Goal: Task Accomplishment & Management: Manage account settings

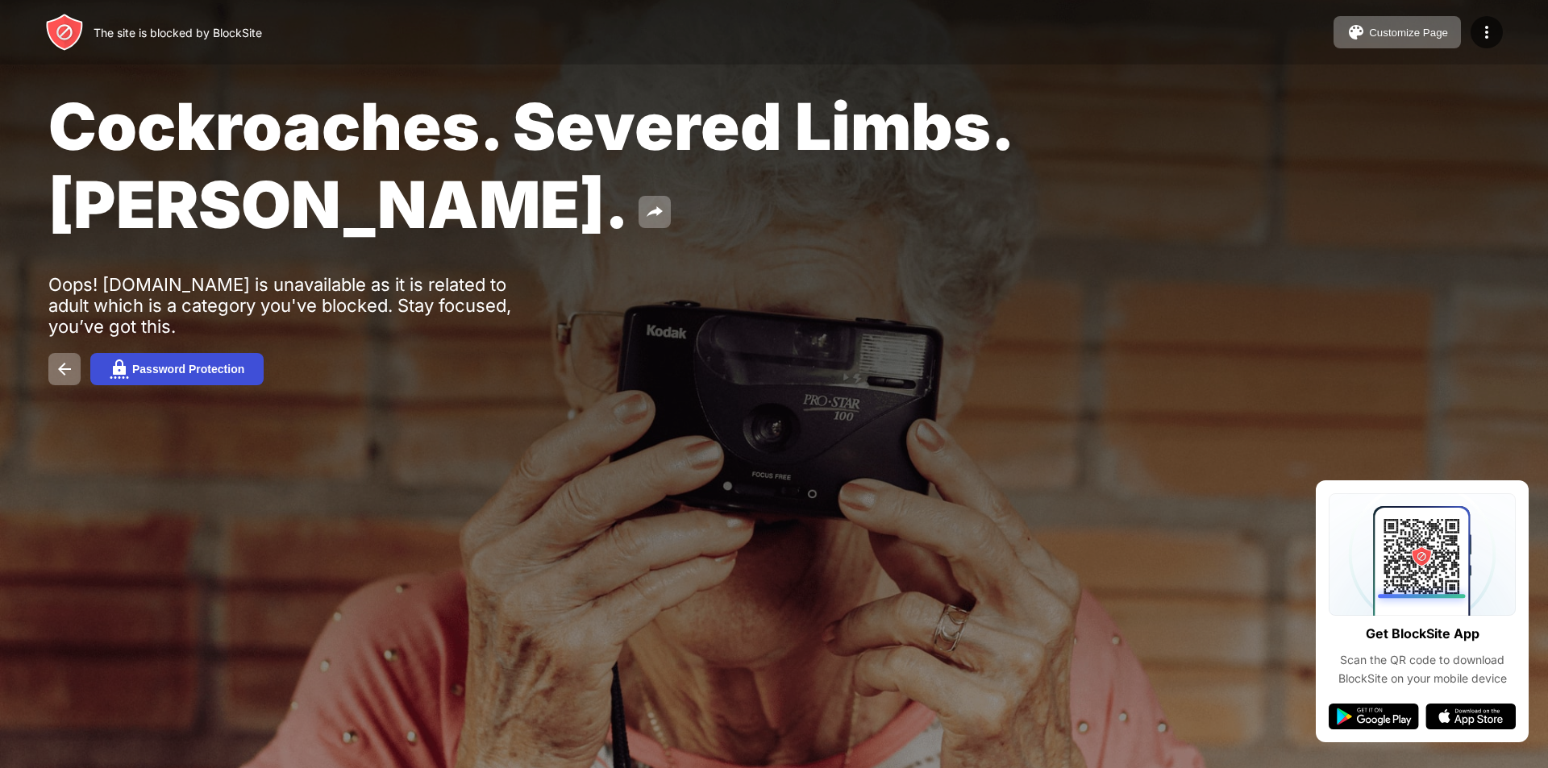
click at [191, 367] on div "Password Protection" at bounding box center [188, 369] width 112 height 13
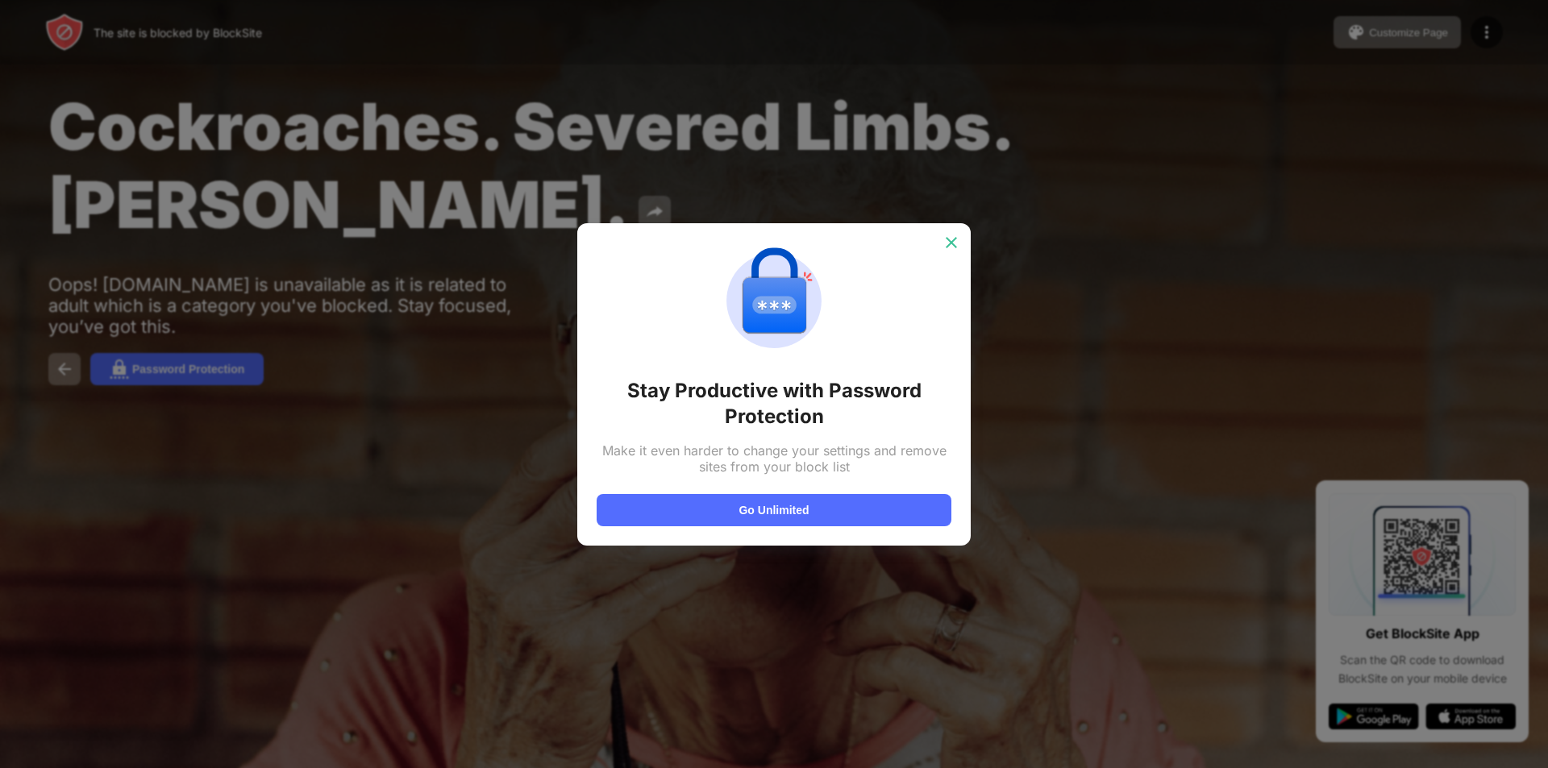
click at [954, 242] on img at bounding box center [951, 243] width 16 height 16
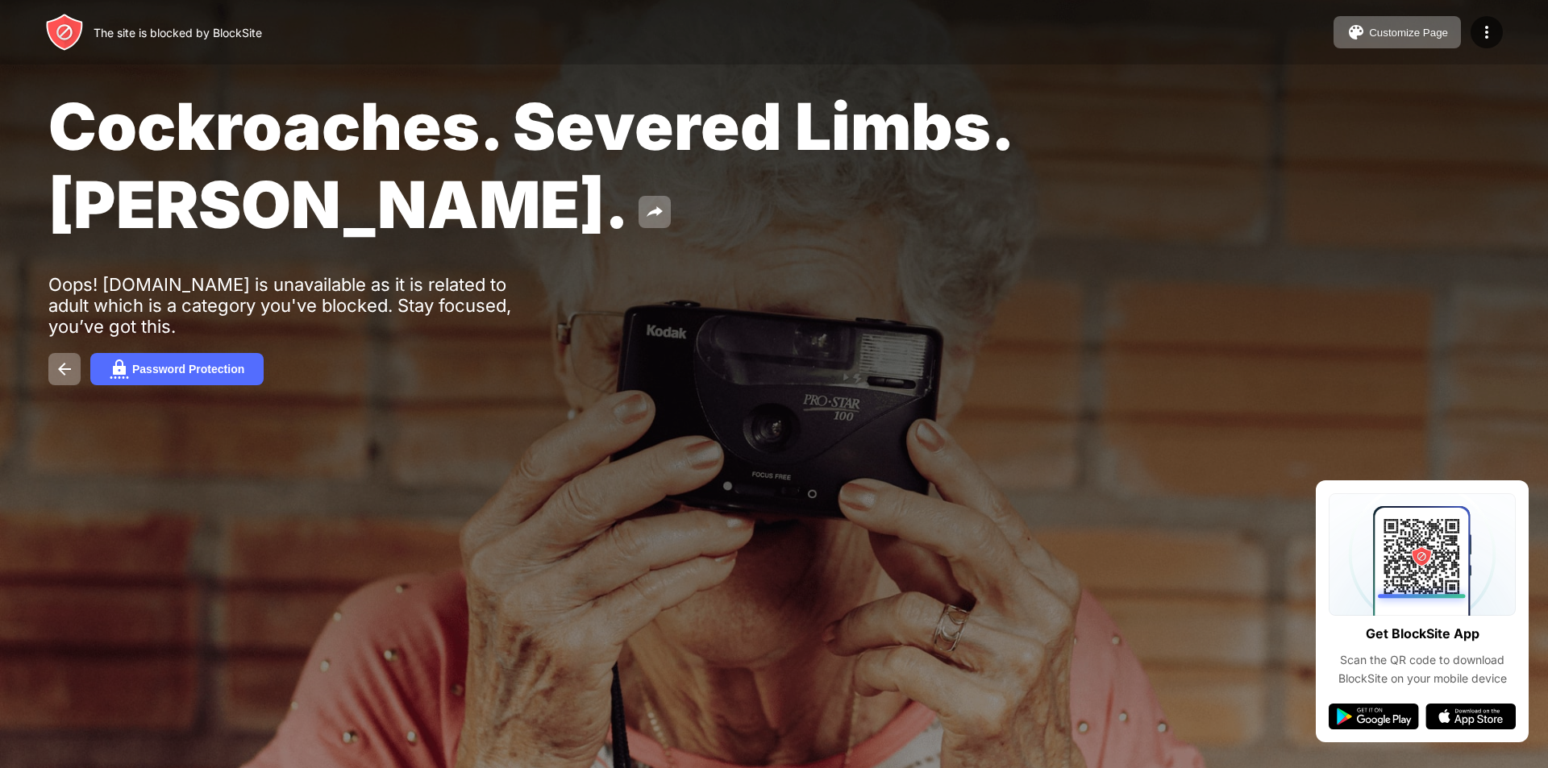
click at [69, 350] on div "Cockroaches. Severed Limbs. [PERSON_NAME]. Oops! [DOMAIN_NAME] is unavailable a…" at bounding box center [774, 236] width 1548 height 472
click at [65, 362] on img at bounding box center [64, 369] width 19 height 19
click at [645, 214] on img at bounding box center [654, 211] width 19 height 19
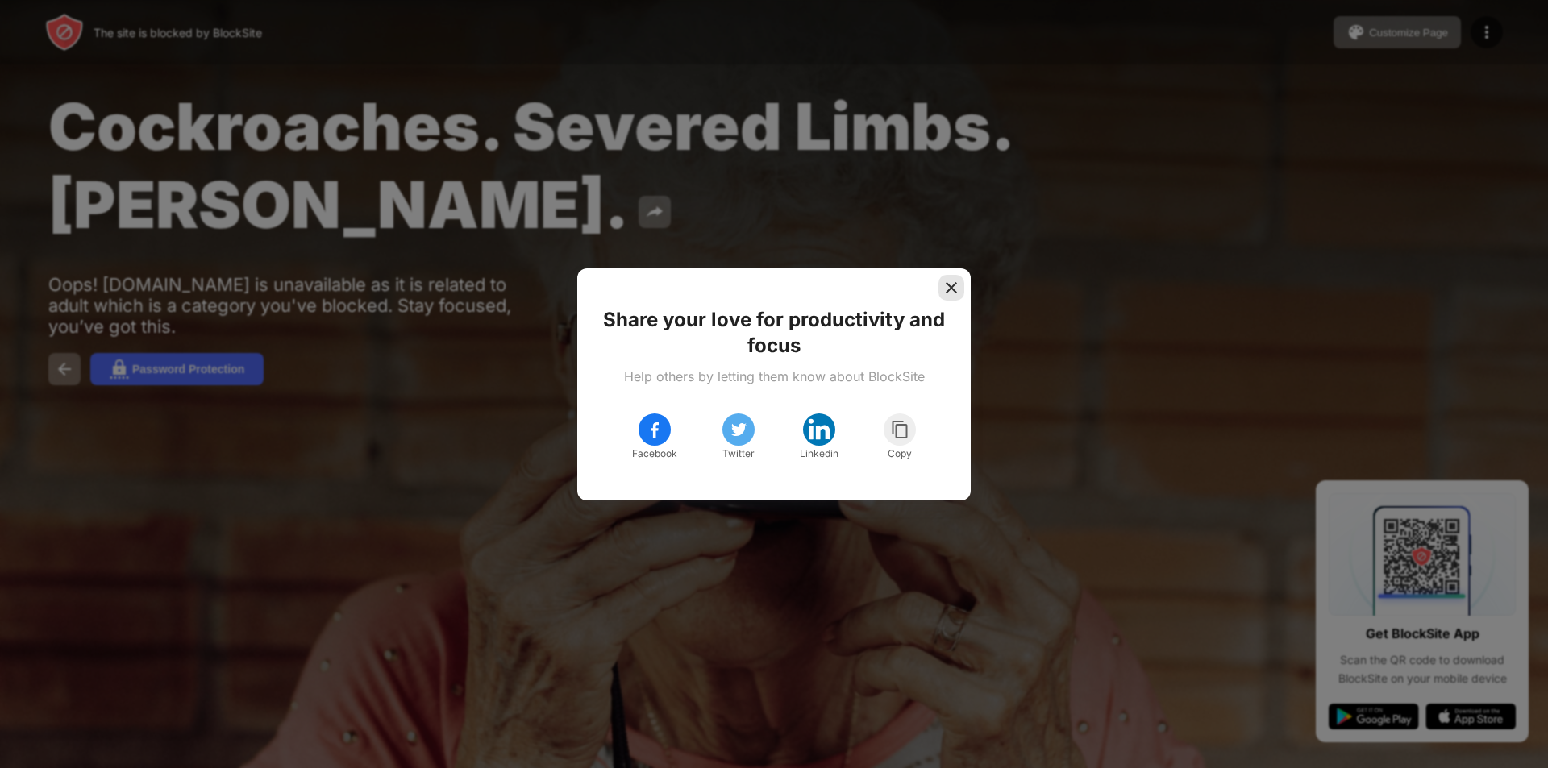
click at [956, 287] on img at bounding box center [951, 288] width 16 height 16
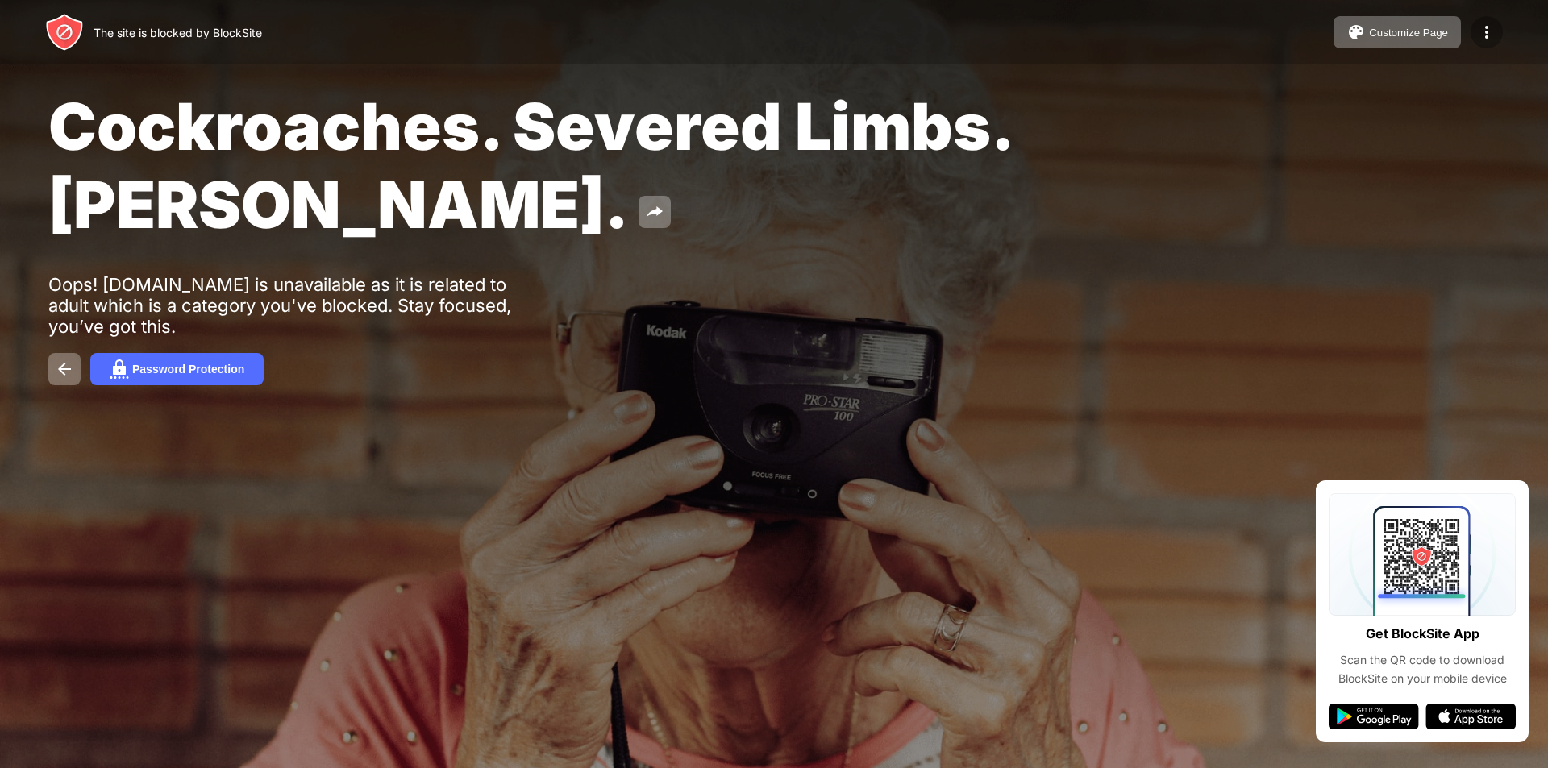
click at [1475, 28] on div at bounding box center [1487, 32] width 32 height 32
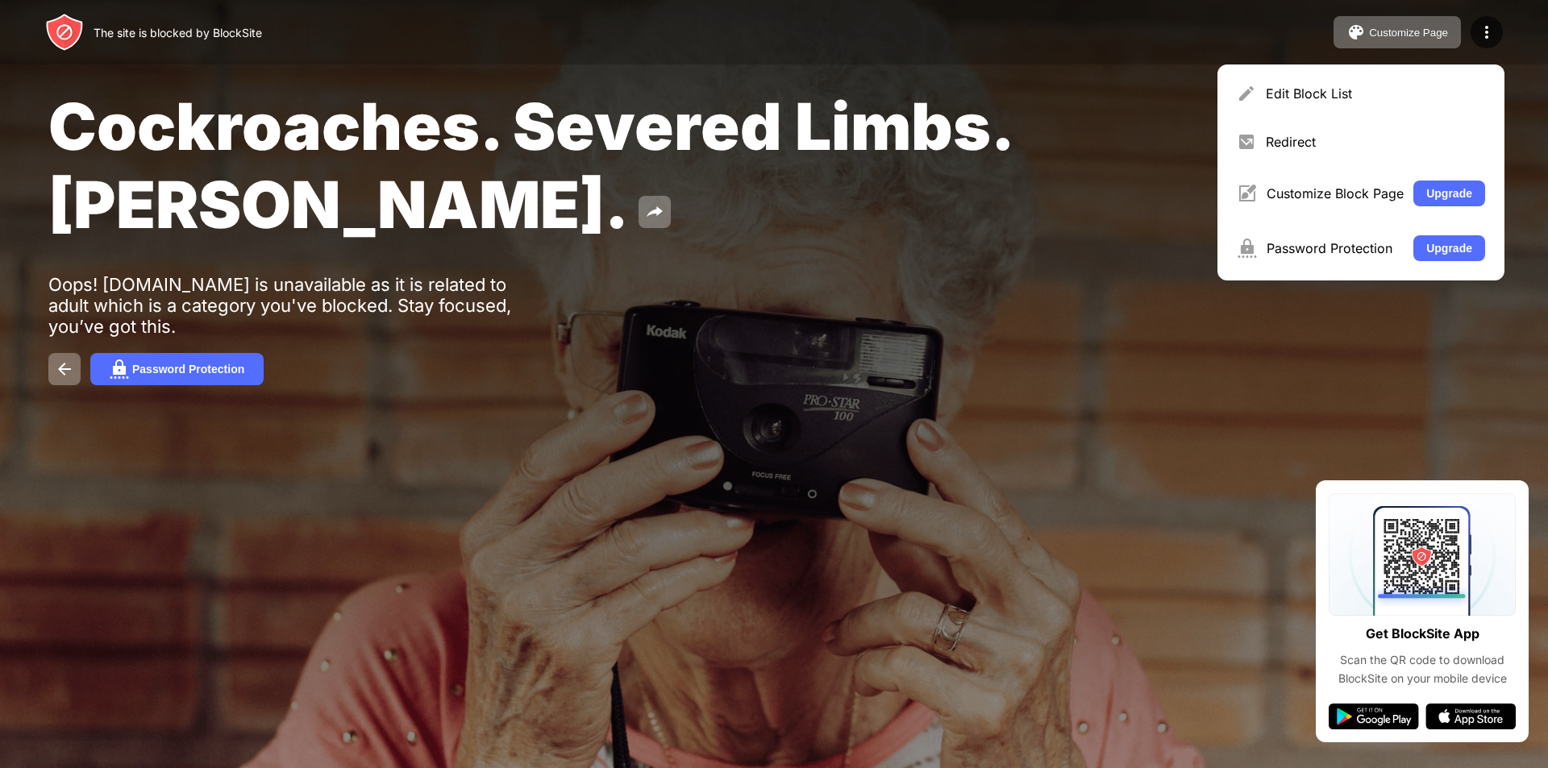
click at [1163, 352] on div "Cockroaches. Severed Limbs. [PERSON_NAME]. Oops! [DOMAIN_NAME] is unavailable a…" at bounding box center [774, 236] width 1548 height 472
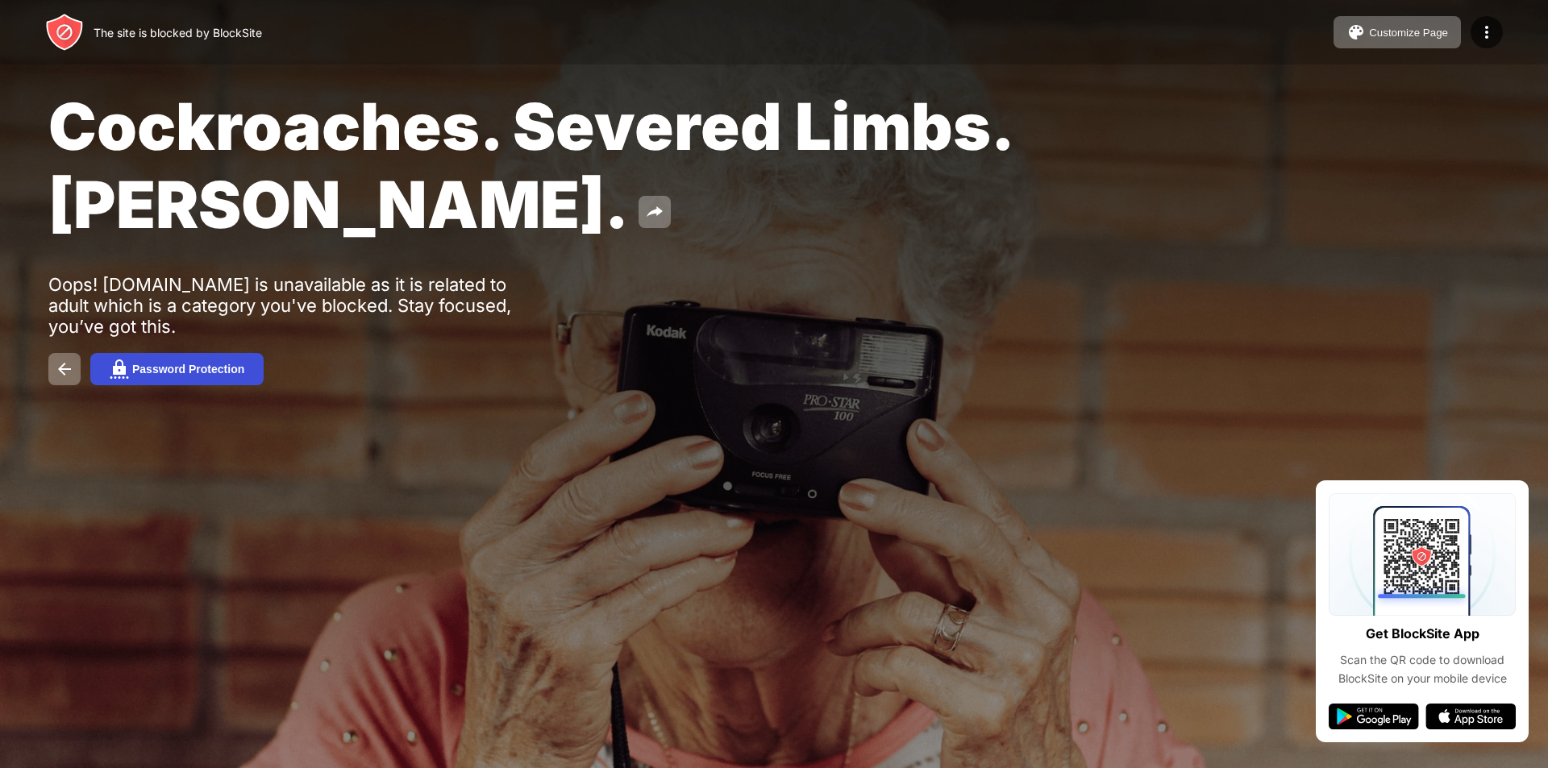
click at [221, 370] on div "Password Protection" at bounding box center [188, 369] width 112 height 13
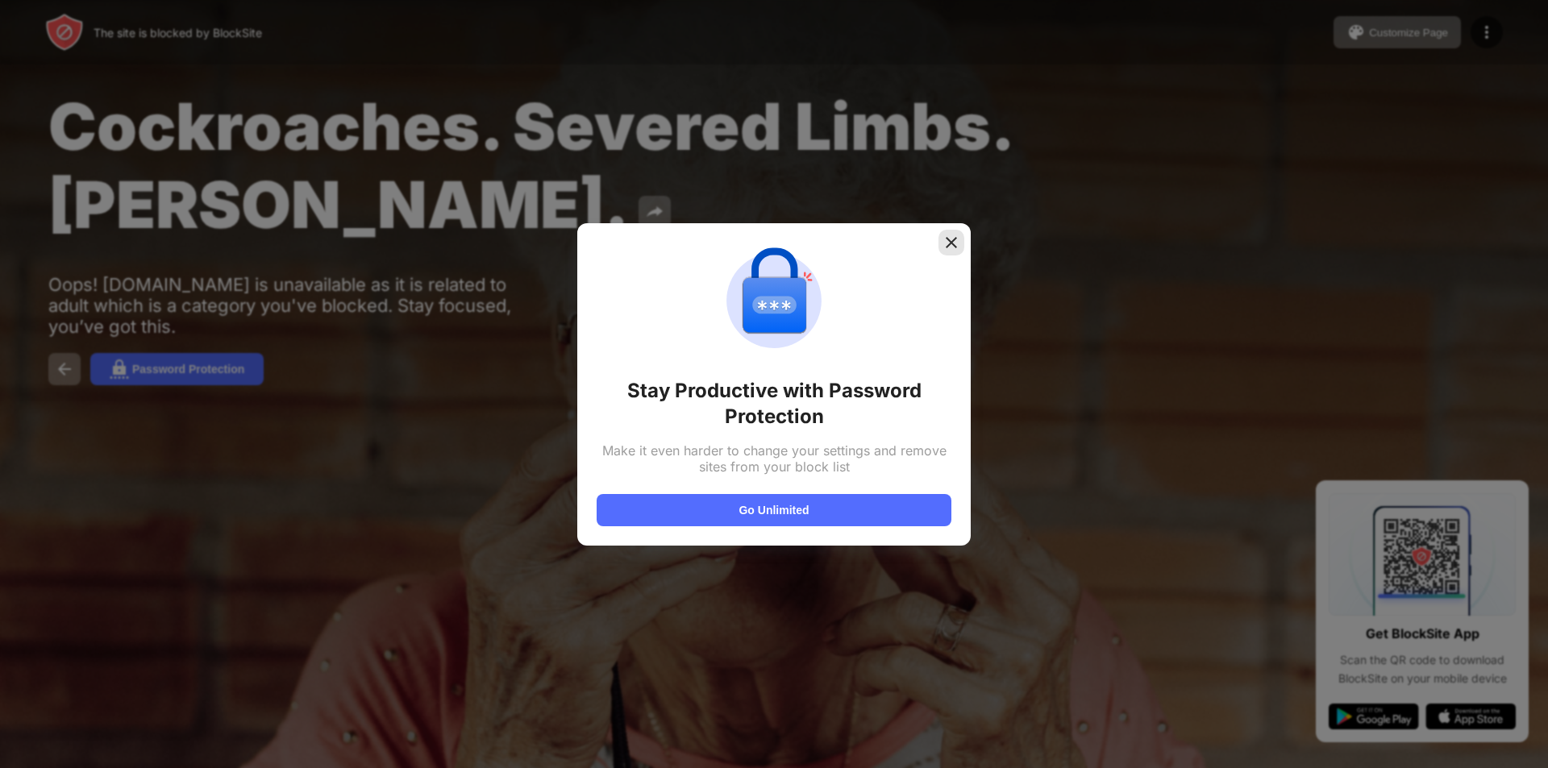
click at [953, 247] on img at bounding box center [951, 243] width 16 height 16
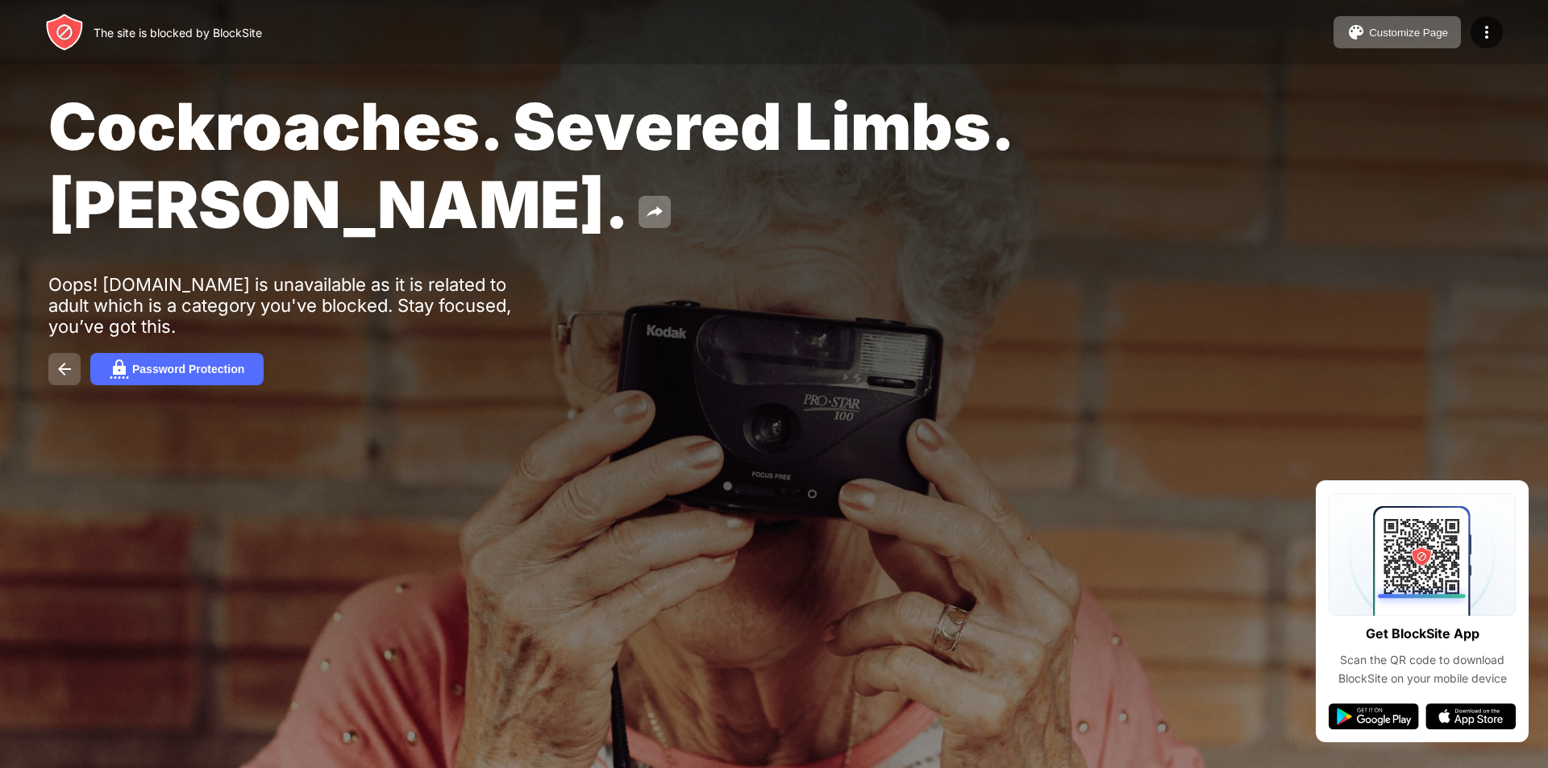
click at [64, 367] on img at bounding box center [64, 369] width 19 height 19
